Goal: Task Accomplishment & Management: Use online tool/utility

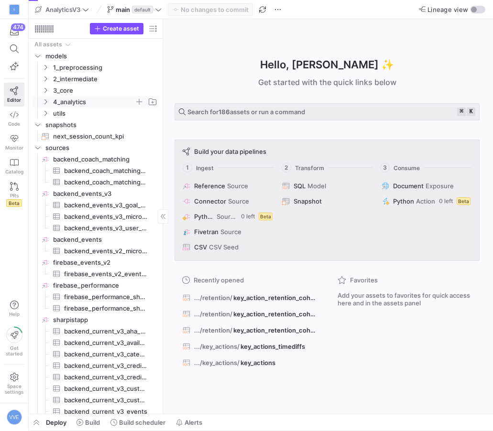
click at [53, 101] on span "4_analytics" at bounding box center [93, 102] width 81 height 11
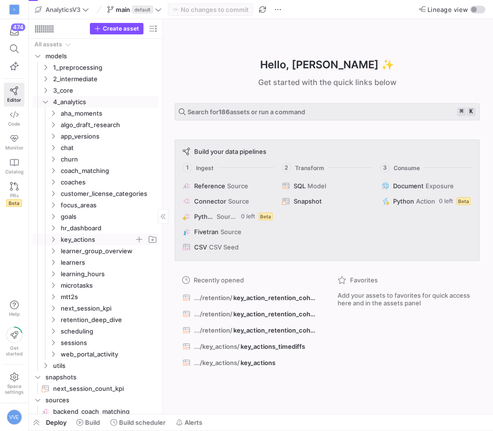
click at [68, 239] on span "key_actions" at bounding box center [98, 239] width 74 height 11
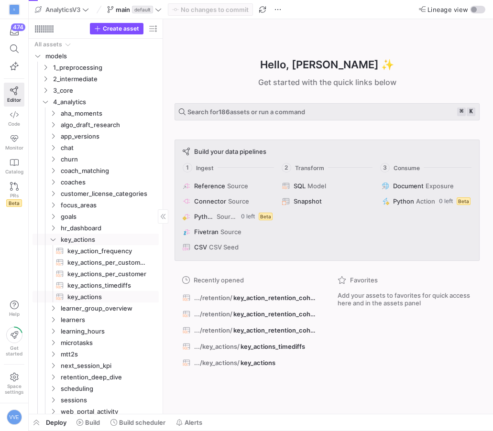
click at [95, 301] on span "key_actions​​​​​​​​​​" at bounding box center [107, 297] width 80 height 11
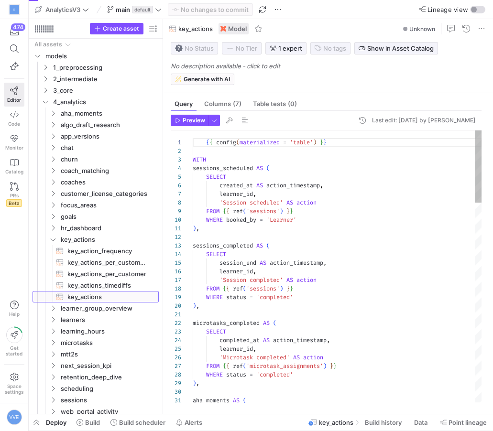
scroll to position [86, 0]
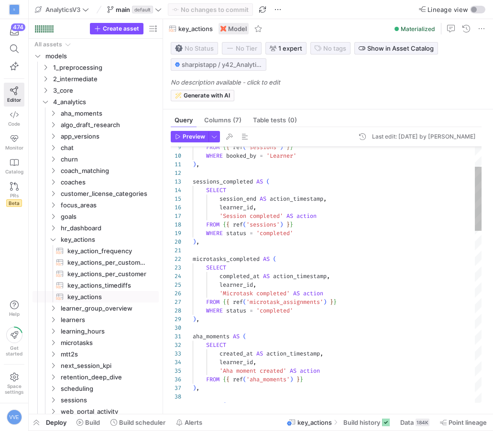
type textarea "microtasks_completed AS ( SELECT completed_at AS action_timestamp, learner_id, …"
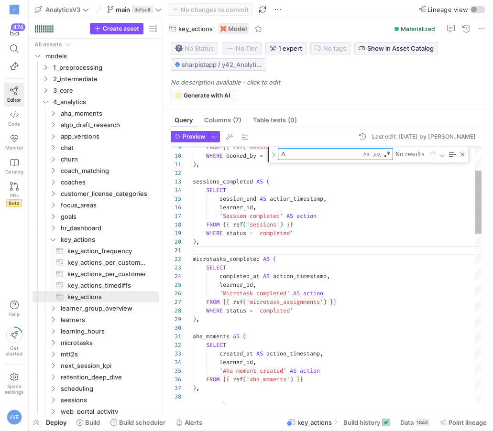
scroll to position [0, 24]
type textarea "AI"
type textarea "'Chat message sent' AS action FROM {{ ref('chat_messages') }} WHERE sender_is_l…"
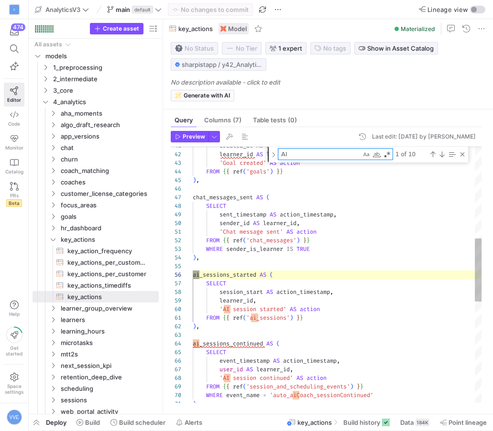
scroll to position [86, 7]
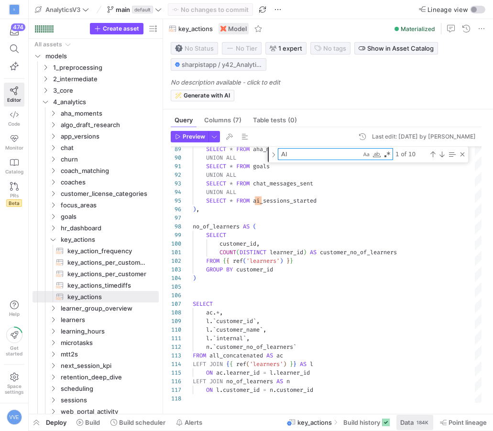
type textarea "AI"
click at [420, 421] on div "184K" at bounding box center [422, 423] width 14 height 8
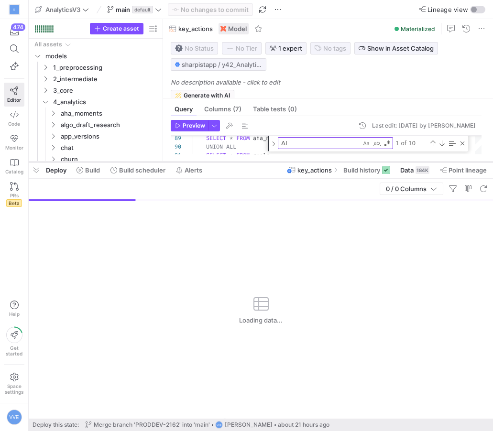
drag, startPoint x: 361, startPoint y: 255, endPoint x: 381, endPoint y: 161, distance: 96.8
click at [381, 161] on div at bounding box center [261, 162] width 464 height 4
click at [465, 143] on div "Close (Escape)" at bounding box center [462, 144] width 8 height 8
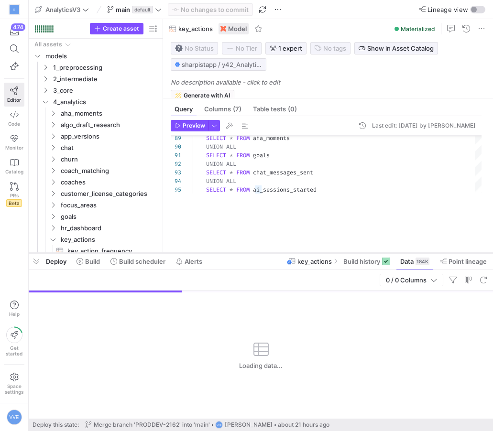
drag, startPoint x: 374, startPoint y: 161, endPoint x: 374, endPoint y: 257, distance: 95.6
click at [374, 255] on div at bounding box center [261, 253] width 464 height 4
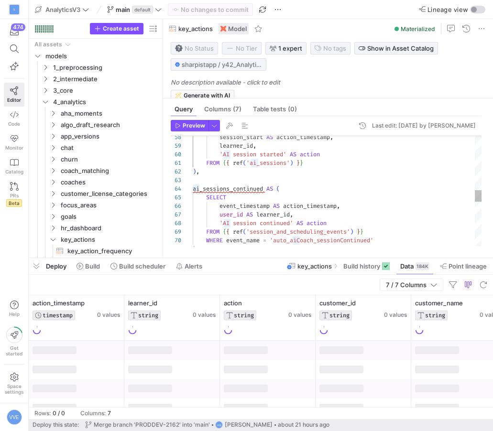
scroll to position [43, 7]
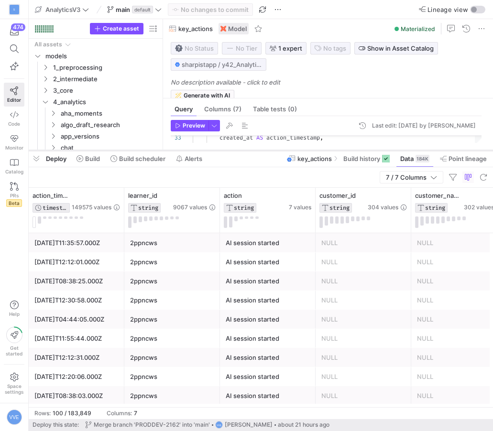
drag, startPoint x: 279, startPoint y: 257, endPoint x: 289, endPoint y: 133, distance: 124.7
click at [289, 149] on div at bounding box center [261, 151] width 464 height 4
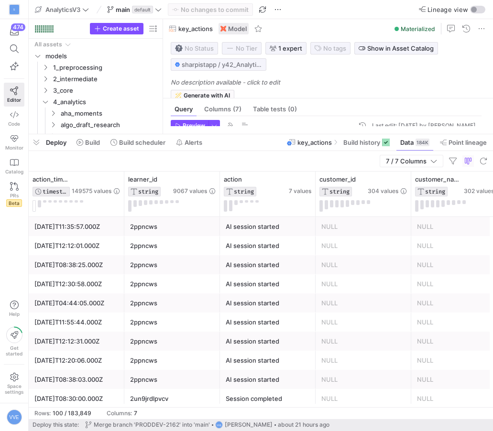
click at [269, 259] on div "AI session started" at bounding box center [268, 265] width 84 height 19
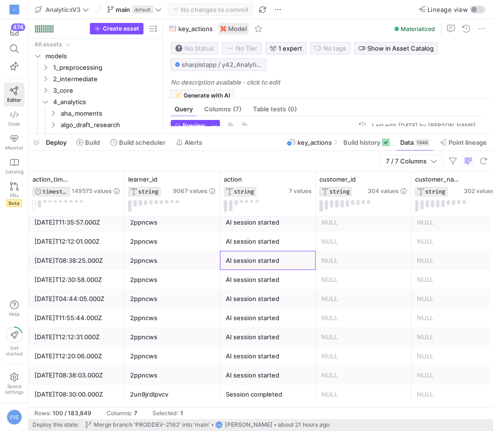
scroll to position [0, 0]
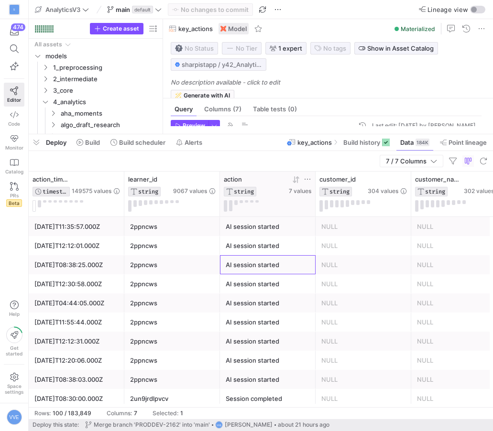
click at [305, 178] on icon at bounding box center [308, 179] width 8 height 8
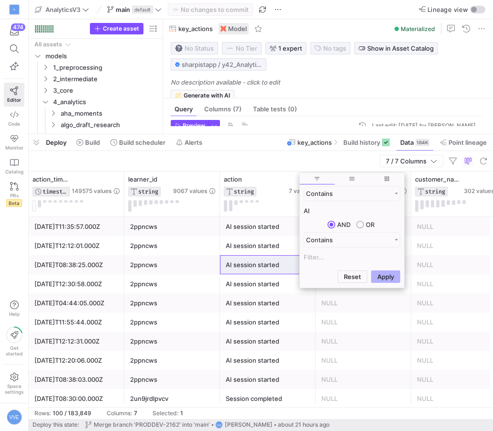
type input "AI"
click at [371, 271] on button "Apply" at bounding box center [385, 277] width 29 height 12
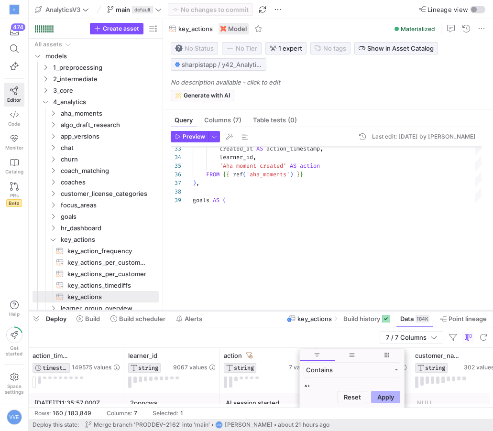
drag, startPoint x: 268, startPoint y: 132, endPoint x: 267, endPoint y: 308, distance: 175.4
click at [268, 309] on div at bounding box center [261, 311] width 464 height 4
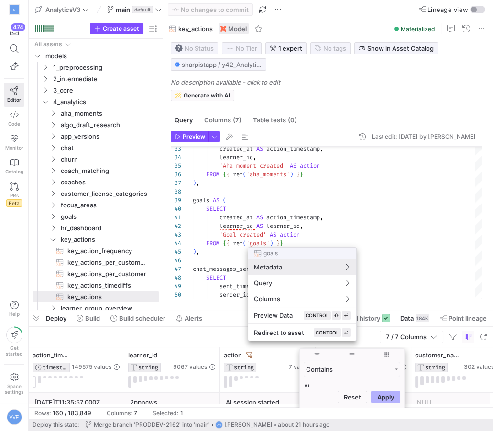
click at [270, 180] on div at bounding box center [246, 215] width 493 height 431
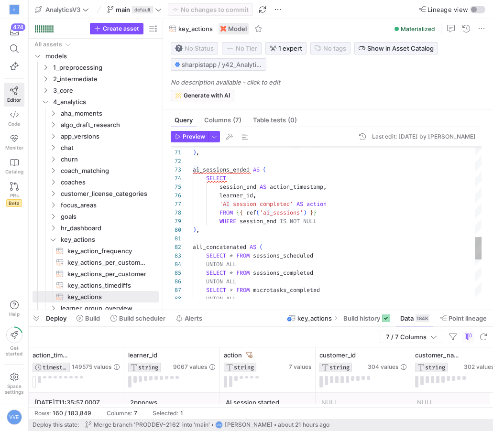
type textarea "), ai_sessions_ended AS ( SELECT session_end AS action_timestamp, learner_id, '…"
click at [268, 203] on div "UNION ALL SELECT * FROM microtasks_completed UNION ALL SELECT * FROM sessions_c…" at bounding box center [337, 49] width 289 height 1023
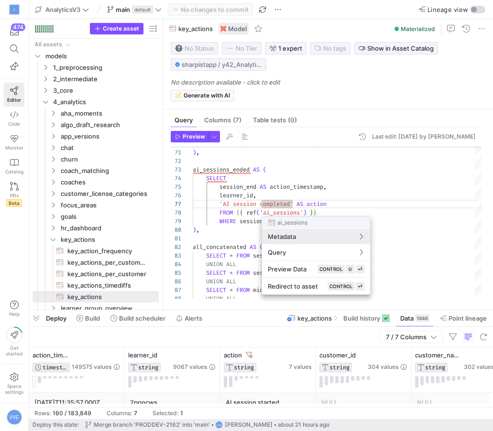
click at [324, 201] on div at bounding box center [246, 215] width 493 height 431
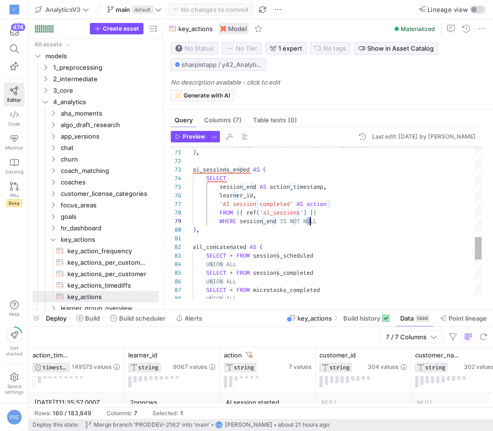
click at [308, 223] on div "UNION ALL SELECT * FROM microtasks_completed UNION ALL SELECT * FROM sessions_c…" at bounding box center [337, 49] width 289 height 1023
click at [328, 221] on div "UNION ALL SELECT * FROM microtasks_completed UNION ALL SELECT * FROM sessions_c…" at bounding box center [337, 49] width 289 height 1023
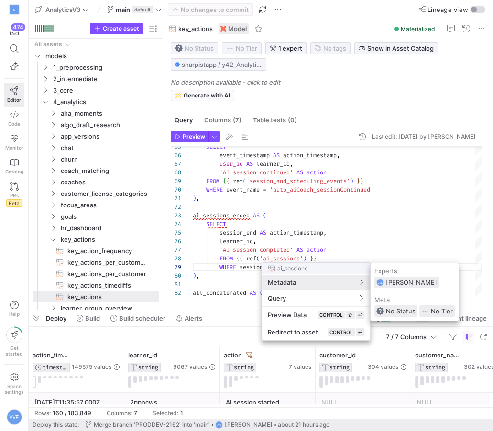
click at [338, 226] on div at bounding box center [246, 215] width 493 height 431
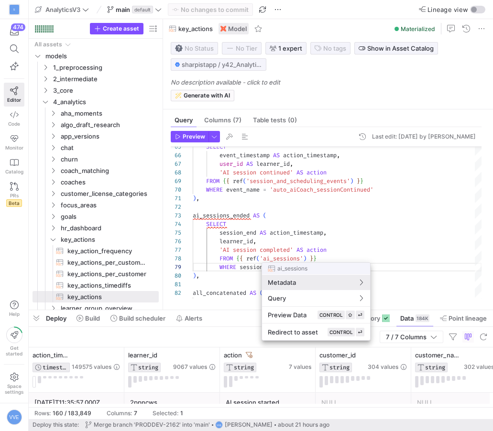
click at [289, 258] on div at bounding box center [246, 215] width 493 height 431
click at [301, 312] on span "Preview Data" at bounding box center [287, 315] width 39 height 8
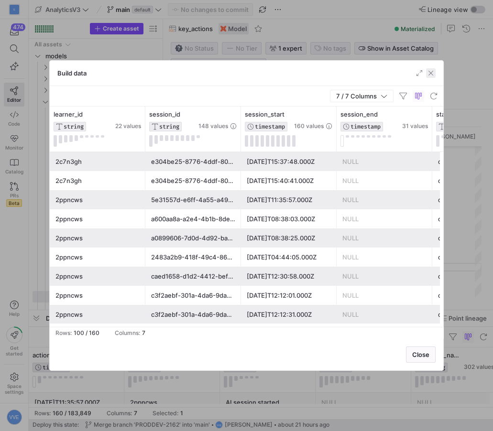
click at [434, 72] on span "button" at bounding box center [431, 73] width 10 height 10
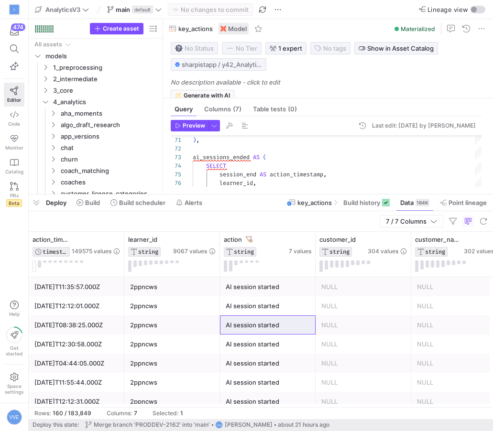
drag, startPoint x: 314, startPoint y: 308, endPoint x: 352, endPoint y: 160, distance: 153.5
click at [352, 193] on div at bounding box center [261, 195] width 464 height 4
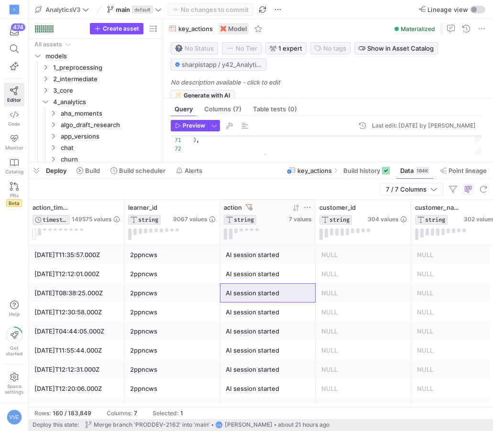
click at [310, 206] on icon at bounding box center [308, 208] width 8 height 8
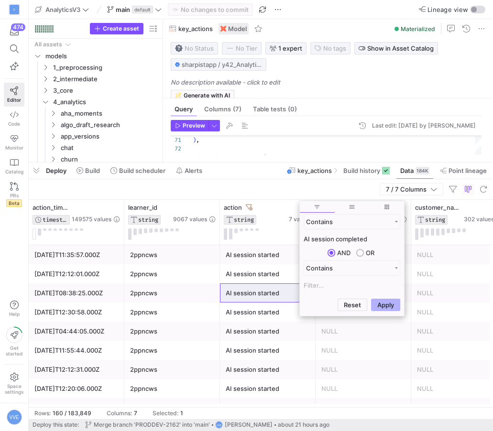
type input "AI session completed"
click at [371, 299] on button "Apply" at bounding box center [385, 305] width 29 height 12
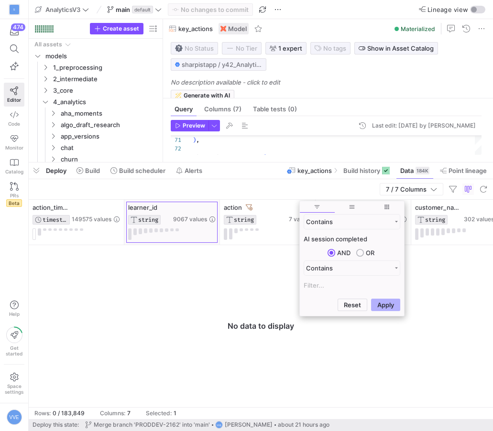
click at [217, 223] on div "learner_id STRING 9067 values" at bounding box center [172, 222] width 96 height 45
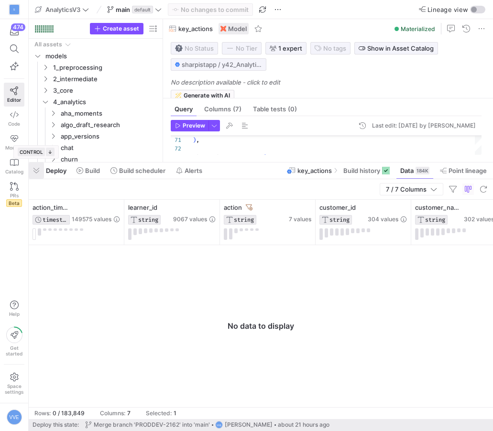
click at [36, 168] on span "button" at bounding box center [36, 171] width 15 height 16
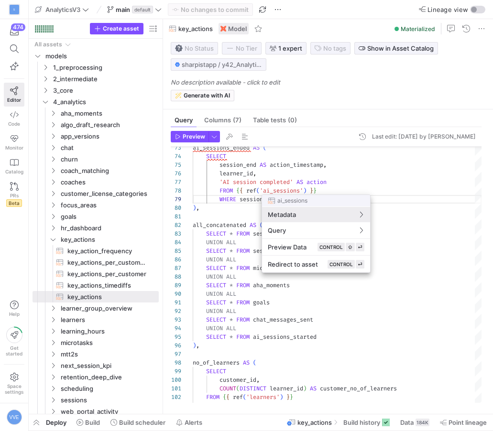
click at [300, 182] on div at bounding box center [246, 215] width 493 height 431
click at [305, 175] on div at bounding box center [246, 215] width 493 height 431
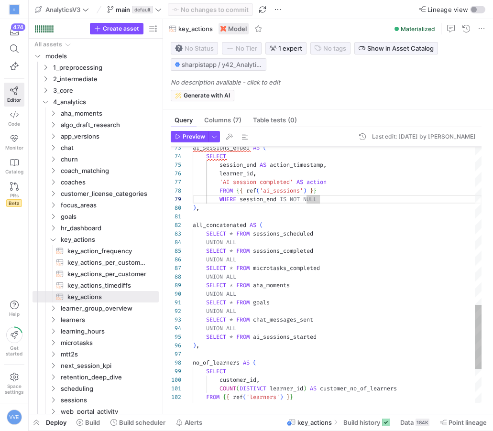
scroll to position [34, 114]
click at [305, 163] on div "'AI session completed' AS action learner_id , session_end AS action_timestamp ,…" at bounding box center [337, 27] width 289 height 1023
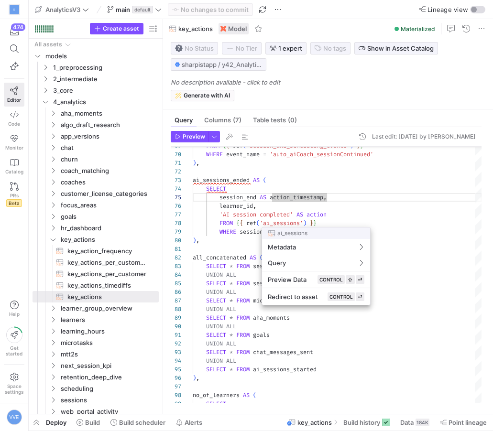
click at [251, 206] on div at bounding box center [246, 215] width 493 height 431
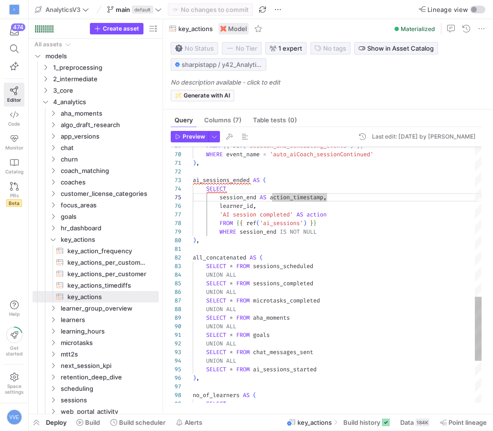
click at [224, 213] on div "'AI session completed' AS action learner_id , session_end AS action_timestamp ,…" at bounding box center [337, 60] width 289 height 1023
click at [229, 181] on div "'AI session completed' AS action learner_id , session_end AS action_timestamp ,…" at bounding box center [337, 60] width 289 height 1023
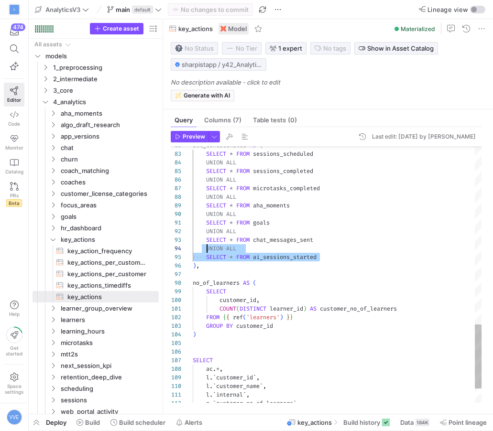
drag, startPoint x: 330, startPoint y: 257, endPoint x: 207, endPoint y: 248, distance: 122.7
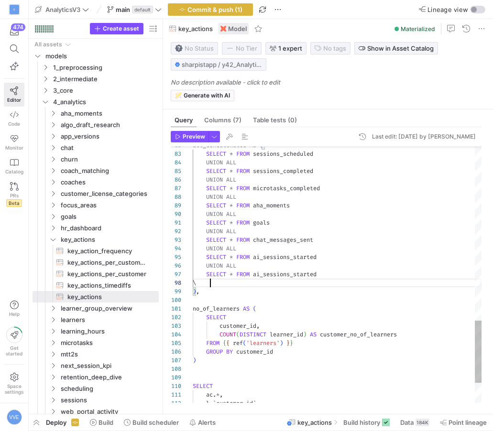
scroll to position [69, 127]
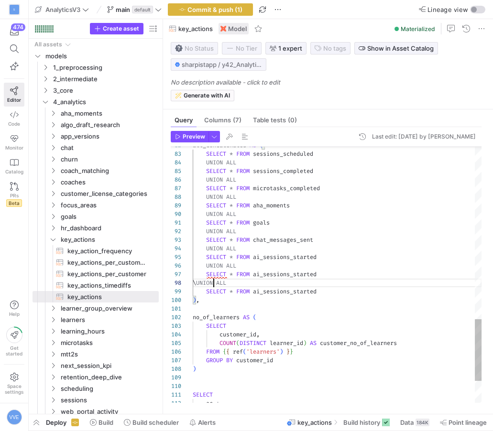
drag, startPoint x: 325, startPoint y: 276, endPoint x: 297, endPoint y: 275, distance: 28.2
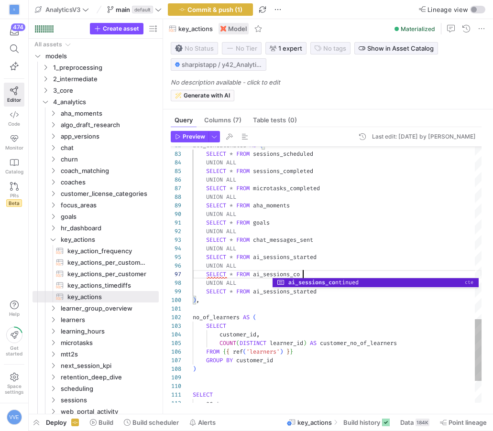
scroll to position [52, 117]
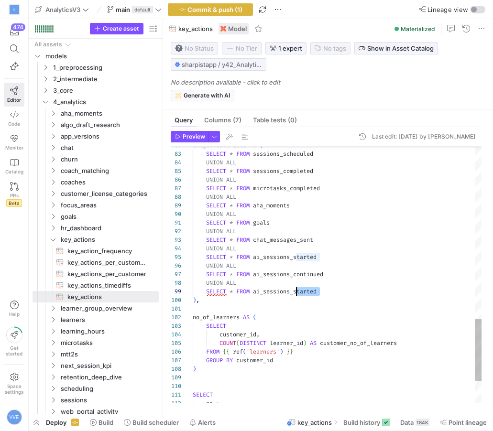
drag, startPoint x: 327, startPoint y: 293, endPoint x: 296, endPoint y: 292, distance: 30.6
type textarea "SELECT * FROM goals UNION ALL SELECT * FROM chat_messages_sent UNION ALL SELECT…"
click at [231, 12] on span "Commit & push (1)" at bounding box center [214, 10] width 55 height 8
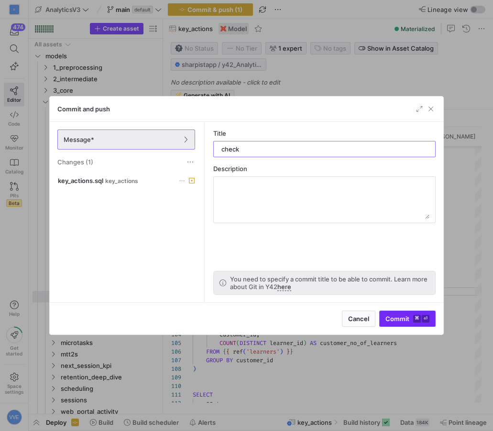
type input "check"
click at [413, 319] on kbd "⌘" at bounding box center [417, 319] width 8 height 8
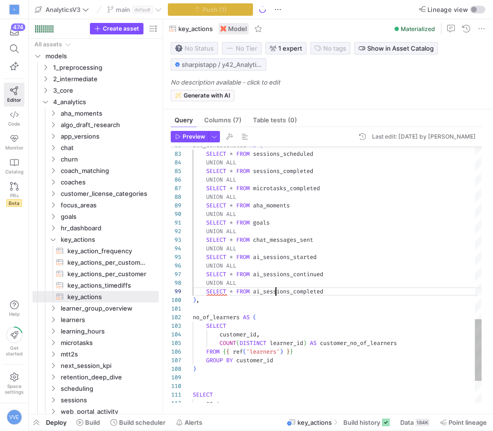
scroll to position [69, 83]
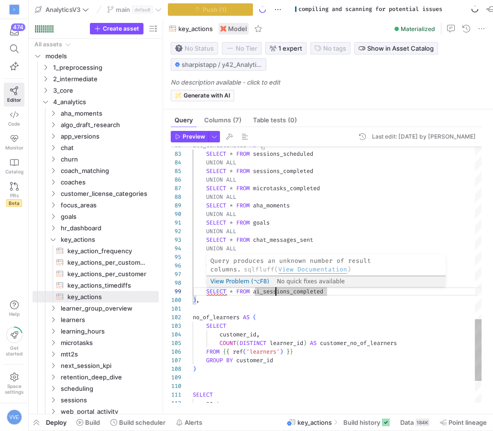
scroll to position [69, 24]
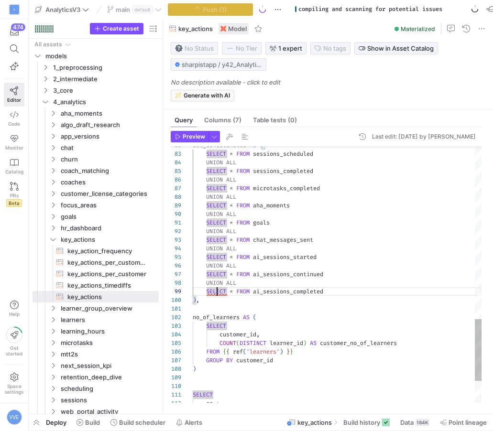
scroll to position [69, 134]
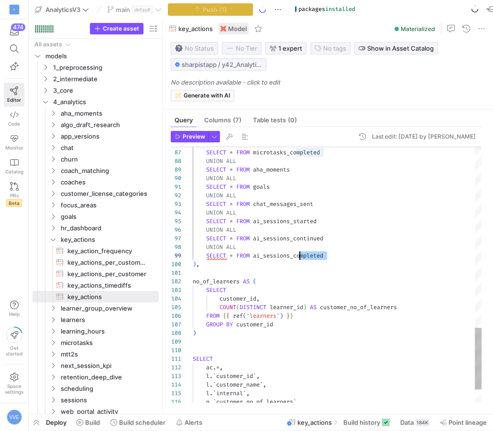
drag, startPoint x: 334, startPoint y: 254, endPoint x: 298, endPoint y: 255, distance: 36.3
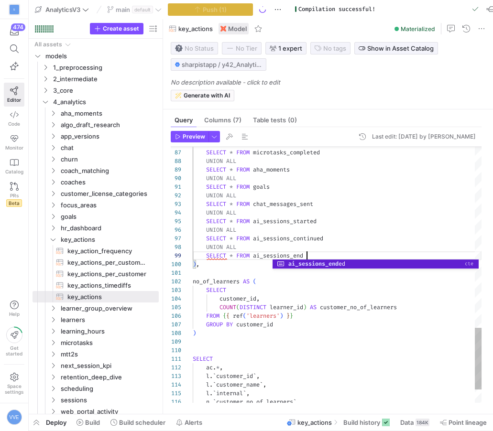
scroll to position [69, 120]
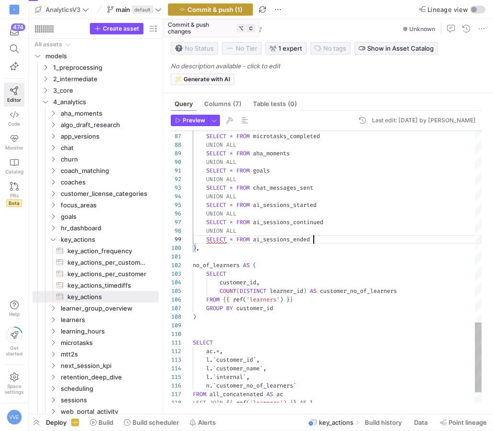
type textarea "SELECT * FROM goals UNION ALL SELECT * FROM chat_messages_sent UNION ALL SELECT…"
click at [239, 4] on span "button" at bounding box center [210, 9] width 84 height 11
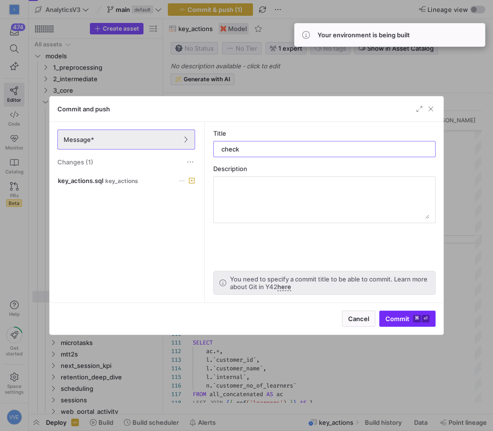
type input "check"
click at [414, 320] on kbd "⌘" at bounding box center [417, 319] width 8 height 8
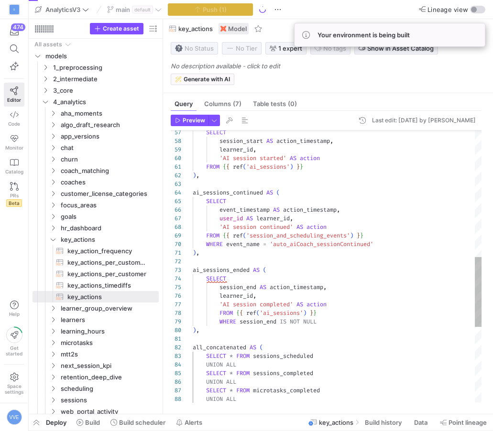
click at [225, 280] on div "UNION ALL SELECT * FROM microtasks_completed UNION ALL SELECT * FROM sessions_c…" at bounding box center [337, 167] width 289 height 1057
click at [220, 310] on div "UNION ALL SELECT * FROM microtasks_completed UNION ALL SELECT * FROM sessions_c…" at bounding box center [337, 167] width 289 height 1057
click at [321, 315] on div "UNION ALL SELECT * FROM microtasks_completed UNION ALL SELECT * FROM sessions_c…" at bounding box center [337, 167] width 289 height 1057
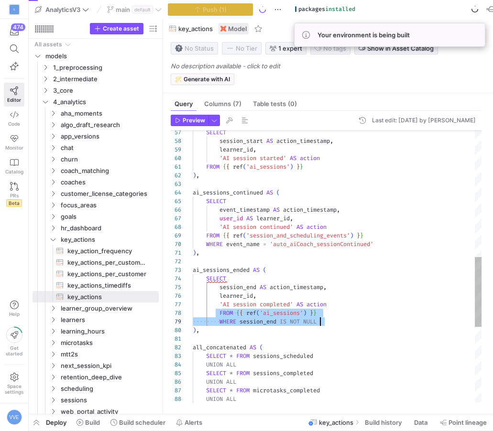
click at [326, 320] on div "UNION ALL SELECT * FROM microtasks_completed UNION ALL SELECT * FROM sessions_c…" at bounding box center [337, 167] width 289 height 1057
type textarea "), ai_sessions_ended AS ( SELECT session_end AS action_timestamp, learner_id, '…"
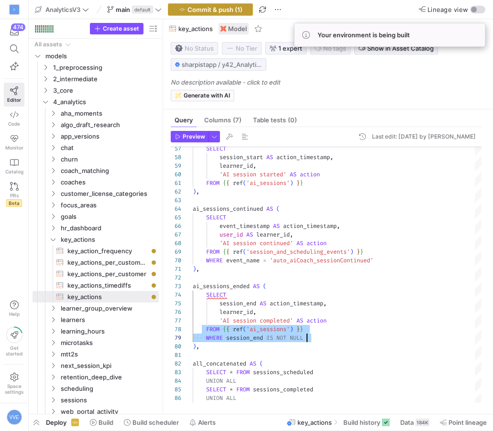
click at [246, 8] on span "button" at bounding box center [210, 9] width 84 height 11
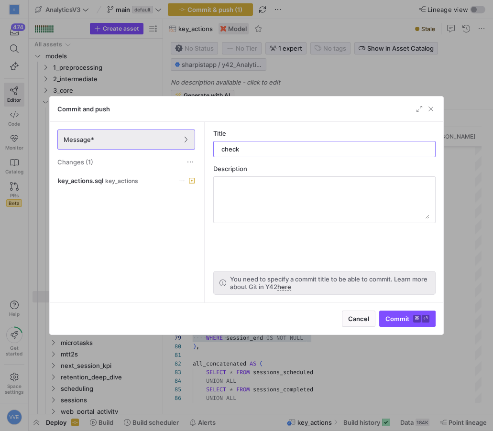
type input "check"
click at [404, 311] on span "submit" at bounding box center [407, 318] width 55 height 15
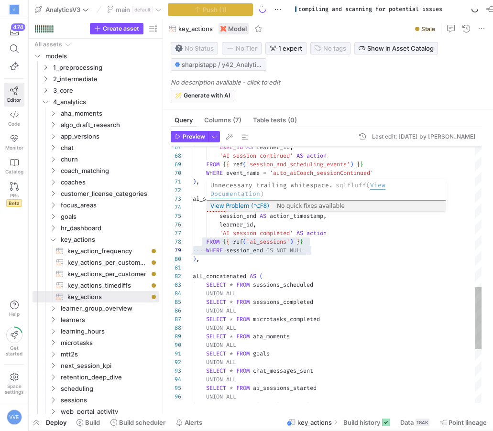
click at [250, 209] on div "UNION ALL SELECT * FROM microtasks_completed SELECT * FROM sessions_completed U…" at bounding box center [337, 95] width 289 height 1057
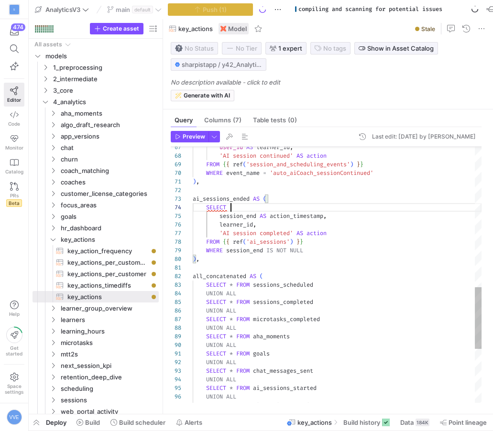
type textarea "), ai_sessions_ended AS ( SELECT session_end AS action_timestamp, learner_id, '…"
click at [312, 237] on div "UNION ALL SELECT * FROM microtasks_completed SELECT * FROM sessions_completed U…" at bounding box center [337, 95] width 289 height 1057
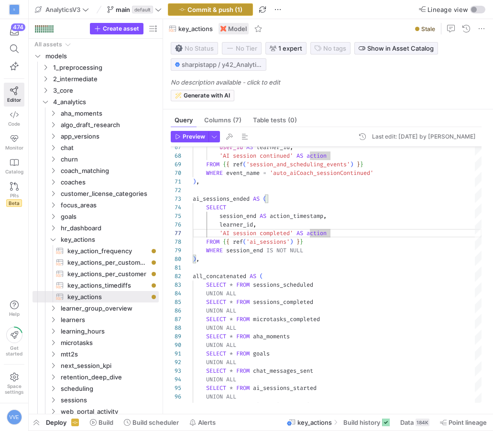
click at [220, 14] on span "button" at bounding box center [210, 9] width 84 height 11
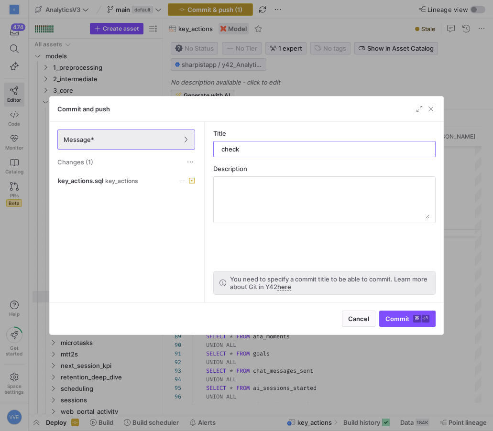
type input "check"
click at [395, 317] on span "Commit ⌘ ⏎" at bounding box center [407, 319] width 44 height 8
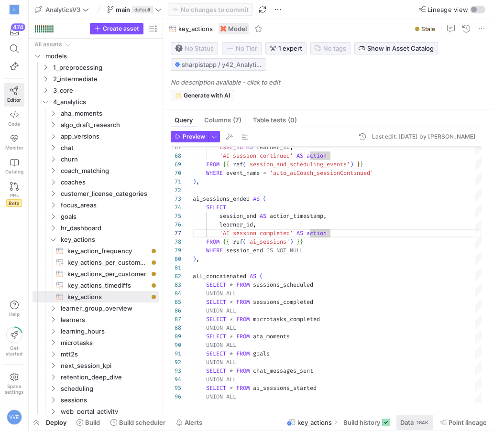
click at [406, 420] on span "Data" at bounding box center [406, 423] width 13 height 8
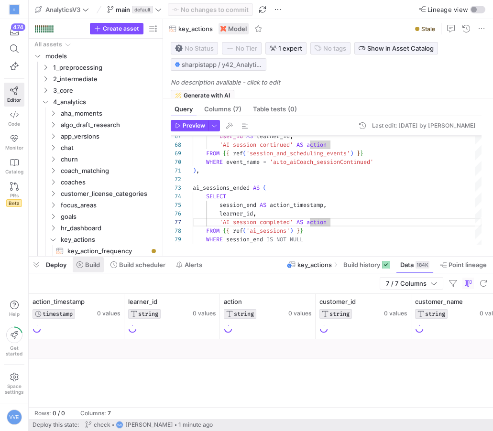
click at [95, 264] on span "Build" at bounding box center [92, 265] width 15 height 8
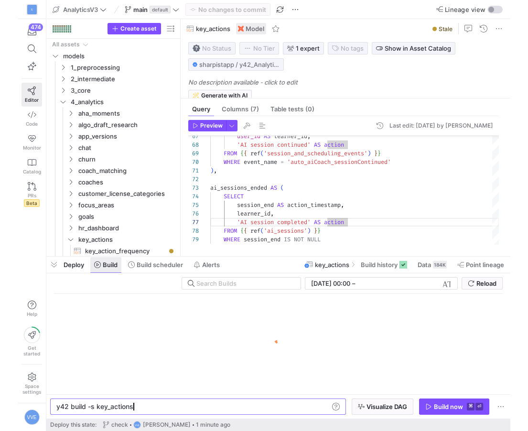
scroll to position [0, 76]
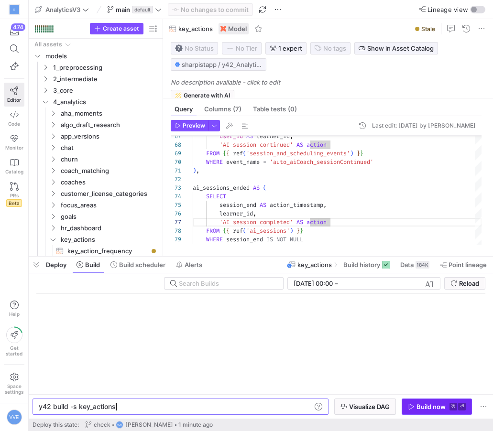
click at [446, 407] on span "Build now ⌘ ⏎" at bounding box center [437, 407] width 58 height 8
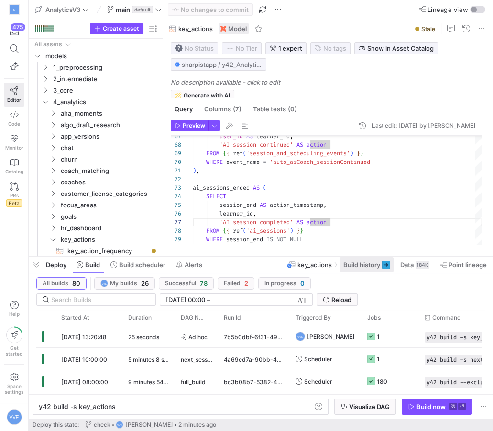
click at [390, 260] on span at bounding box center [366, 264] width 54 height 15
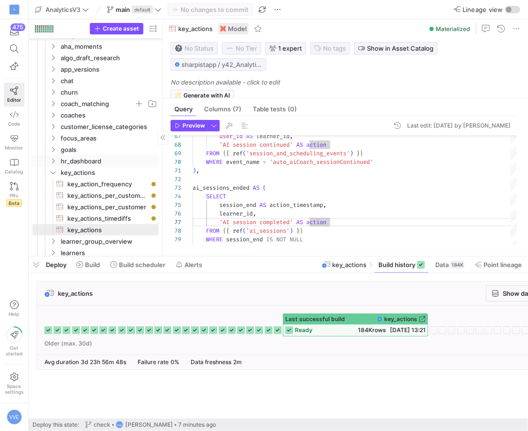
scroll to position [80, 0]
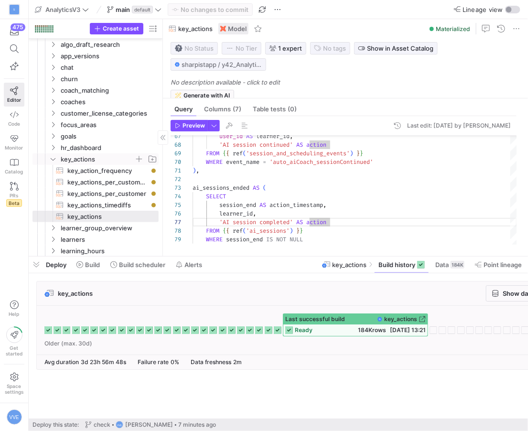
click at [52, 160] on icon "Press SPACE to select this row." at bounding box center [53, 159] width 7 height 6
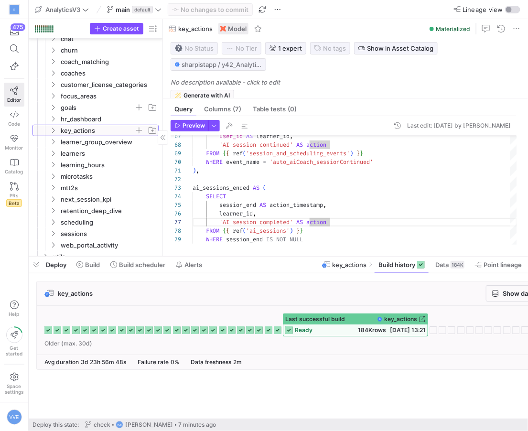
scroll to position [117, 0]
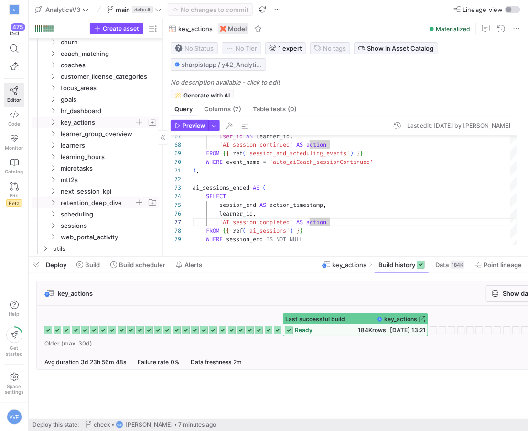
click at [53, 202] on icon "Press SPACE to select this row." at bounding box center [53, 203] width 7 height 6
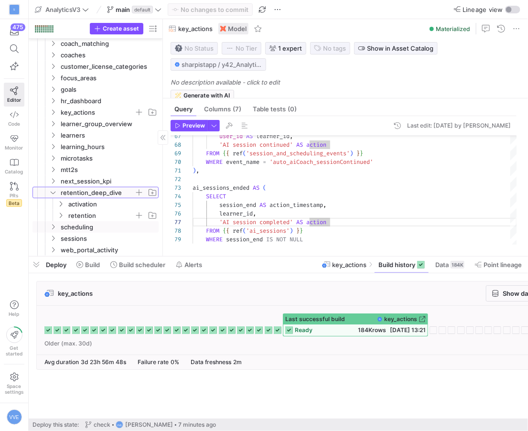
scroll to position [129, 0]
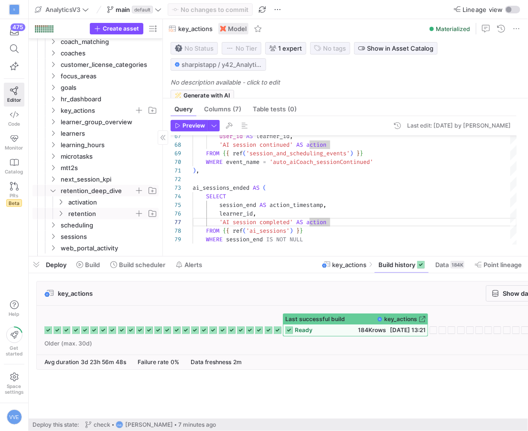
click at [77, 210] on span "retention" at bounding box center [101, 213] width 66 height 11
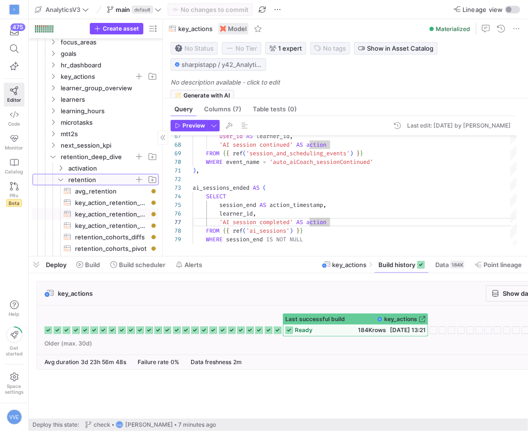
scroll to position [164, 0]
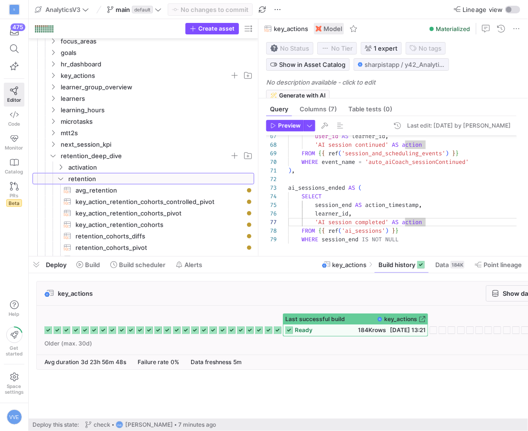
drag, startPoint x: 162, startPoint y: 215, endPoint x: 274, endPoint y: 206, distance: 112.6
click at [274, 207] on as-split "Create asset Drag here to set row groups Drag here to set column labels Group 1…" at bounding box center [278, 137] width 499 height 237
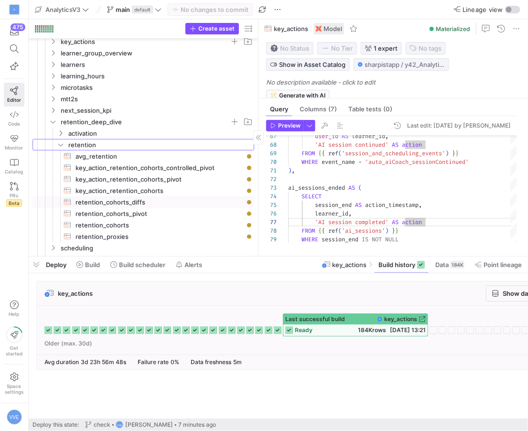
scroll to position [198, 0]
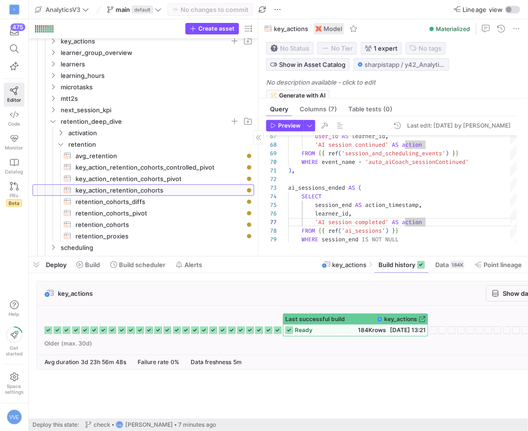
click at [189, 185] on span "key_action_retention_cohorts​​​​​​​​​​" at bounding box center [160, 190] width 168 height 11
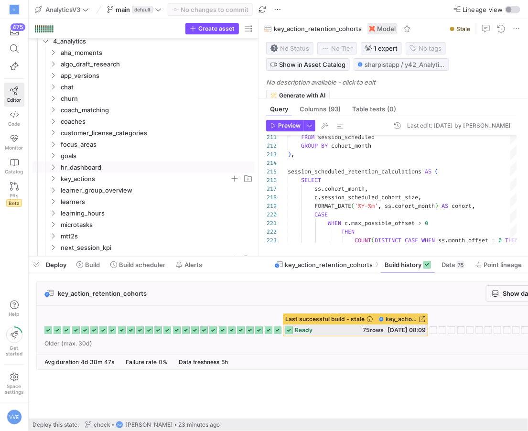
scroll to position [38, 0]
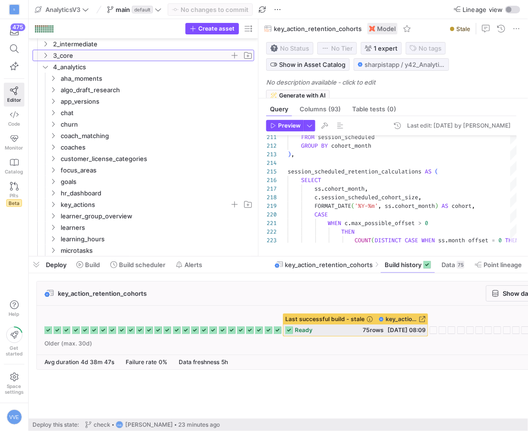
click at [76, 56] on span "3_core" at bounding box center [141, 55] width 177 height 11
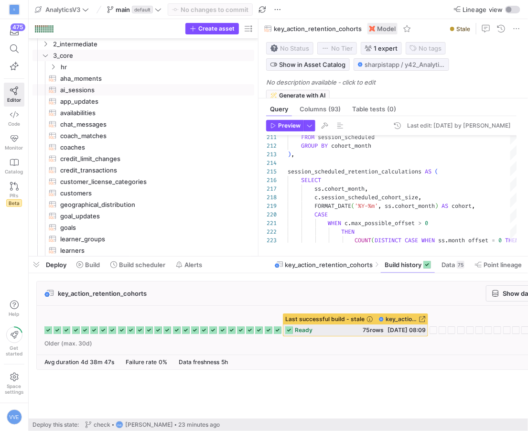
click at [83, 94] on span "ai_sessions​​​​​​​​​​" at bounding box center [151, 90] width 183 height 11
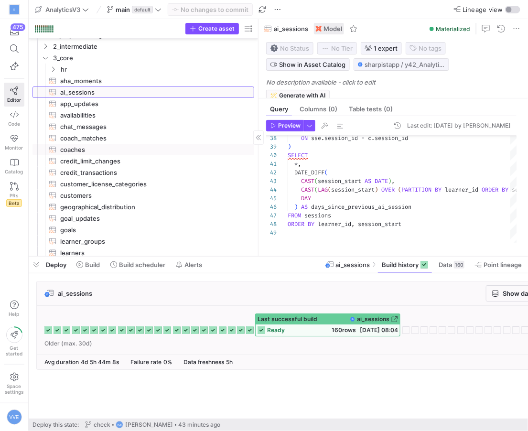
scroll to position [47, 0]
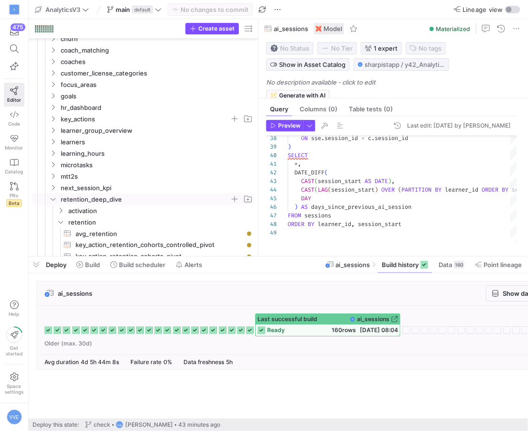
click at [56, 195] on y42-icon "Press SPACE to select this row." at bounding box center [53, 199] width 8 height 8
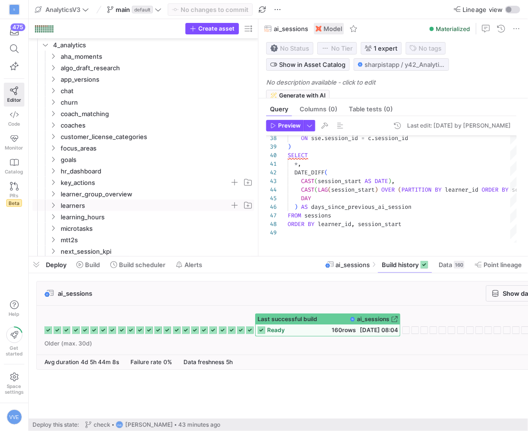
click at [71, 205] on span "learners" at bounding box center [145, 205] width 169 height 11
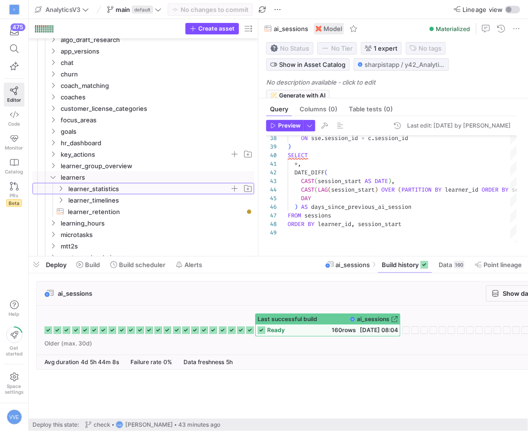
click at [97, 188] on span "learner_statistics" at bounding box center [149, 189] width 162 height 11
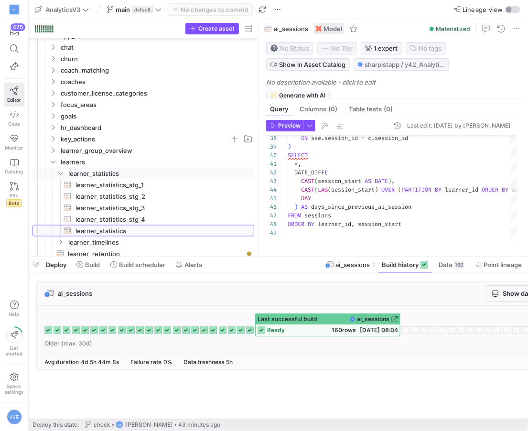
click at [105, 226] on span "learner_statistics​​​​​​​​​​" at bounding box center [160, 231] width 168 height 11
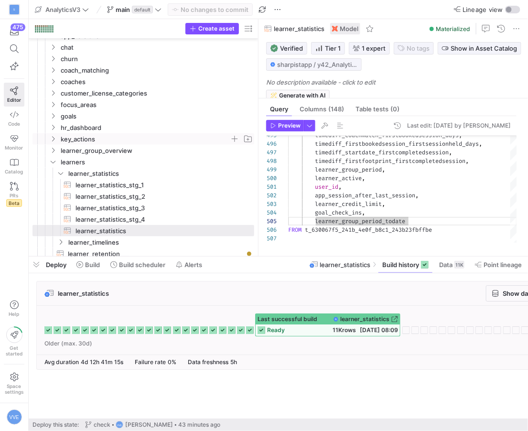
click at [76, 134] on span "key_actions" at bounding box center [145, 139] width 169 height 11
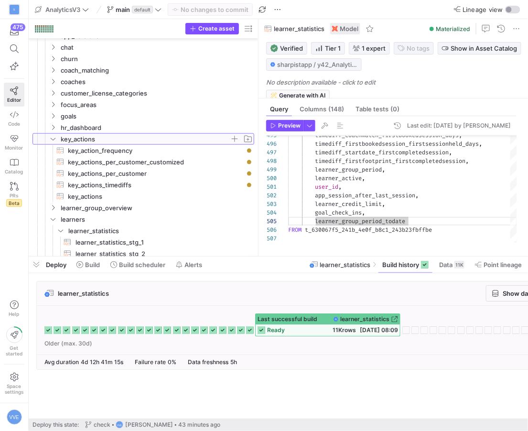
click at [76, 135] on span "key_actions" at bounding box center [145, 139] width 169 height 11
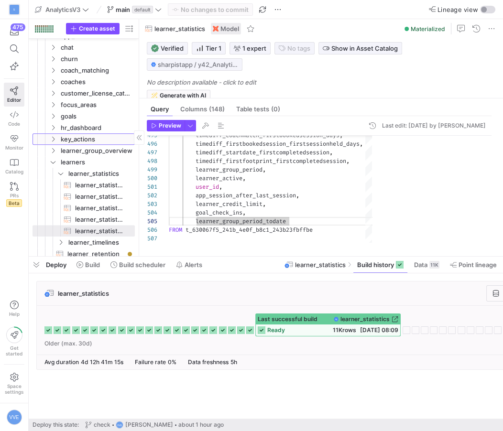
drag, startPoint x: 258, startPoint y: 127, endPoint x: 107, endPoint y: 127, distance: 150.6
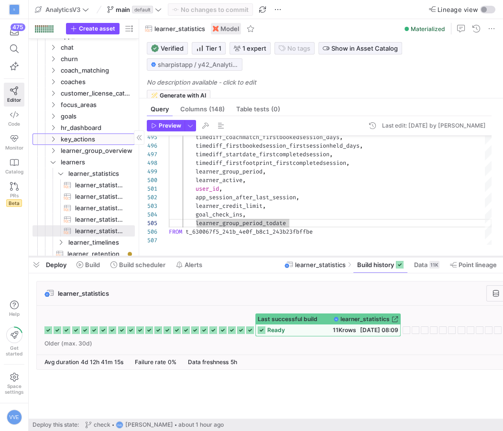
click at [303, 255] on div at bounding box center [266, 257] width 474 height 4
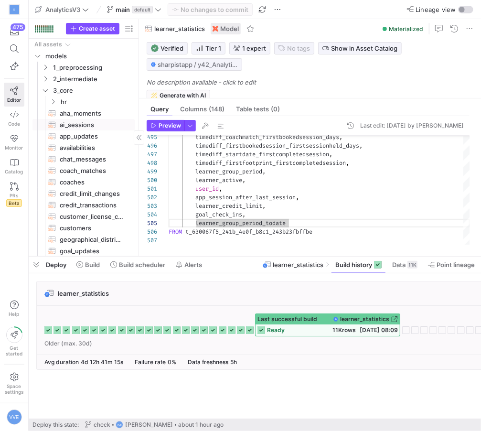
click at [77, 125] on span "ai_sessions​​​​​​​​​​" at bounding box center [92, 124] width 64 height 11
type textarea "-- Once this feature becomes accessible to all Sharpist Learners, -- we will im…"
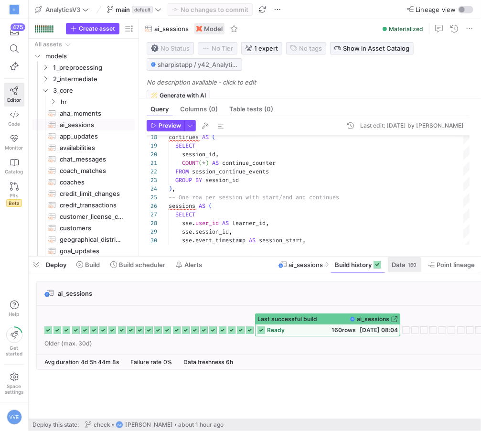
click at [404, 271] on span at bounding box center [404, 264] width 33 height 15
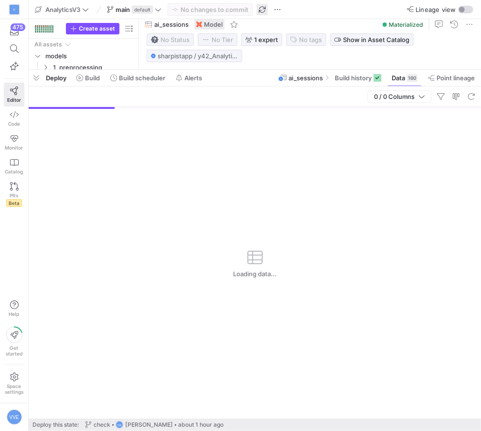
drag, startPoint x: 221, startPoint y: 256, endPoint x: 261, endPoint y: 7, distance: 252.7
click at [261, 68] on div at bounding box center [255, 70] width 453 height 4
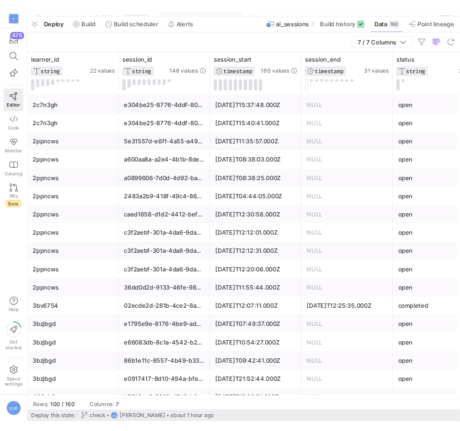
scroll to position [0, 220]
